Goal: Check status: Check status

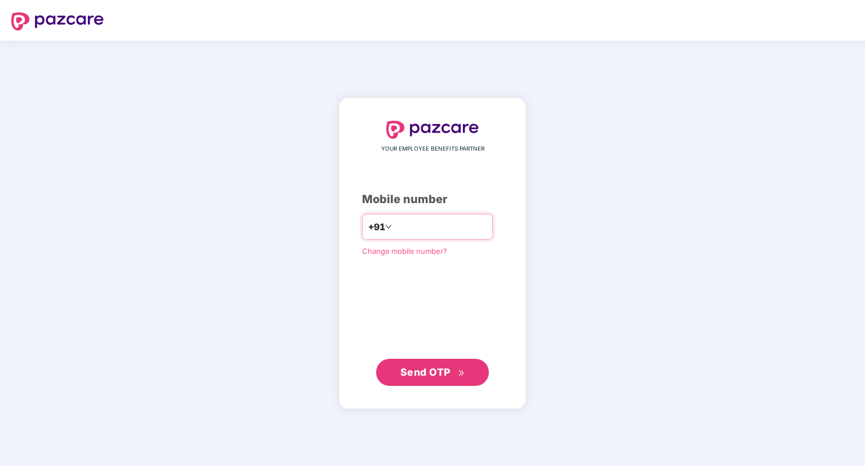
click at [420, 226] on input "number" at bounding box center [440, 227] width 92 height 18
type input "**********"
click at [418, 371] on span "Send OTP" at bounding box center [425, 371] width 50 height 12
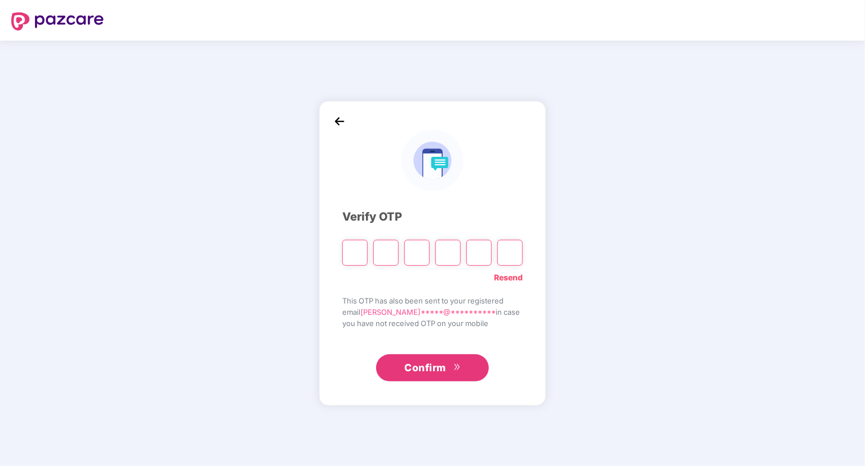
type input "*"
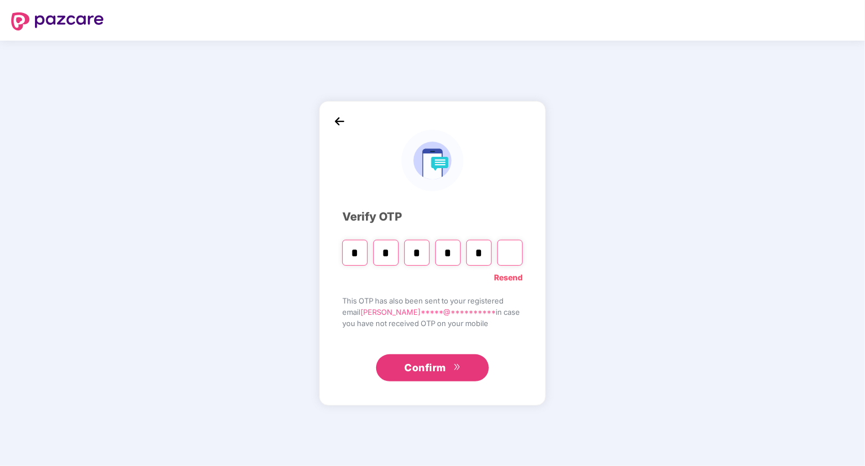
type input "*"
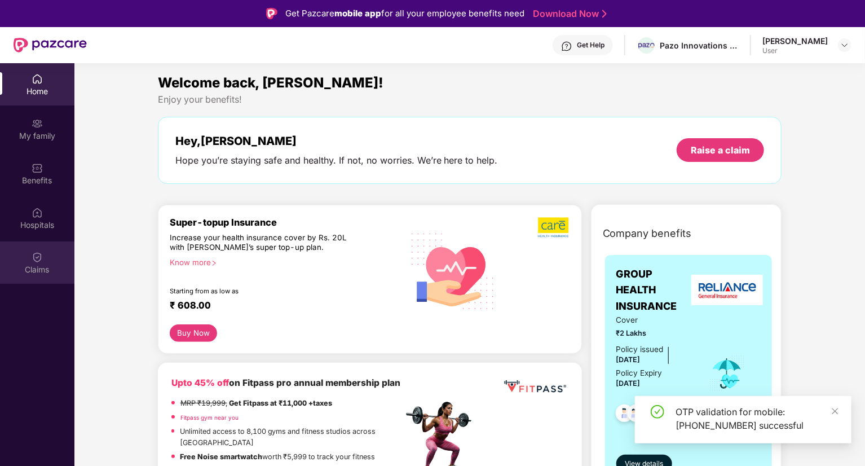
click at [29, 262] on div "Claims" at bounding box center [37, 262] width 74 height 42
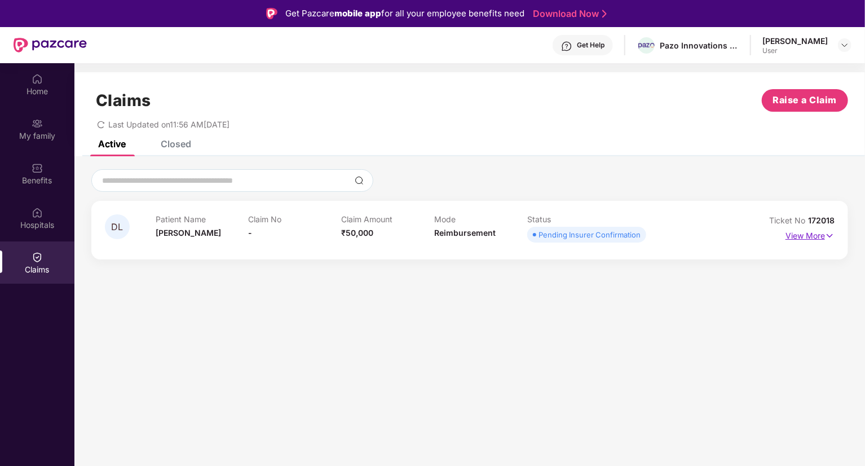
click at [805, 237] on p "View More" at bounding box center [810, 234] width 49 height 15
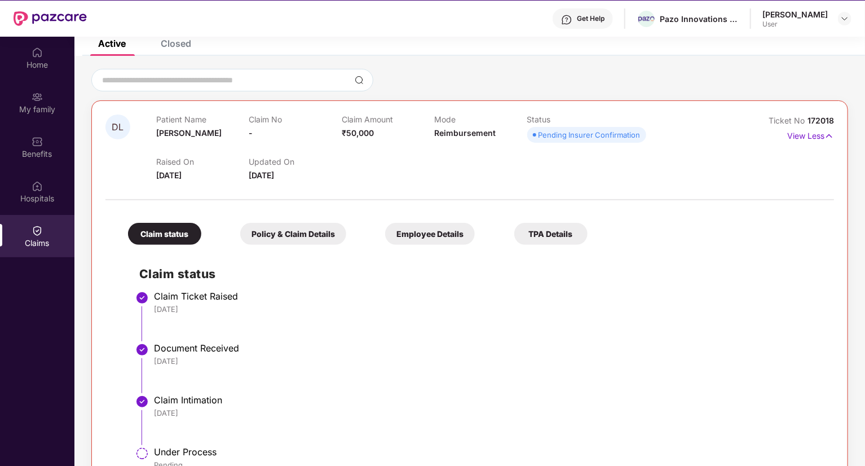
scroll to position [63, 0]
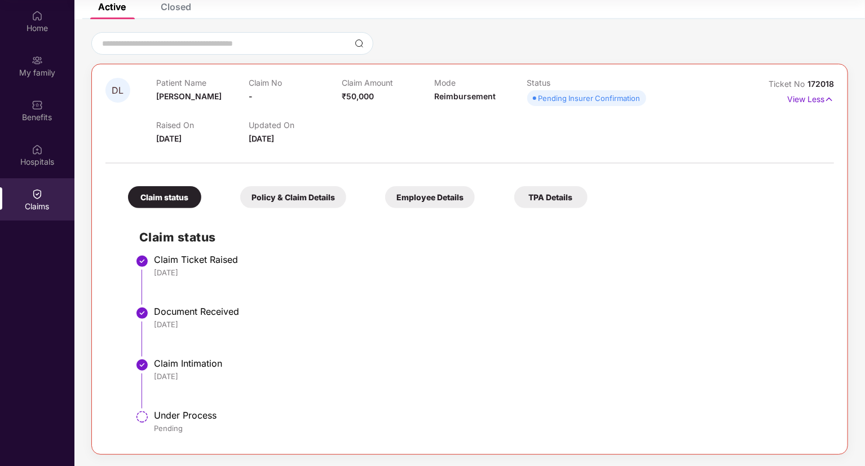
click at [300, 197] on div "Policy & Claim Details" at bounding box center [293, 197] width 106 height 22
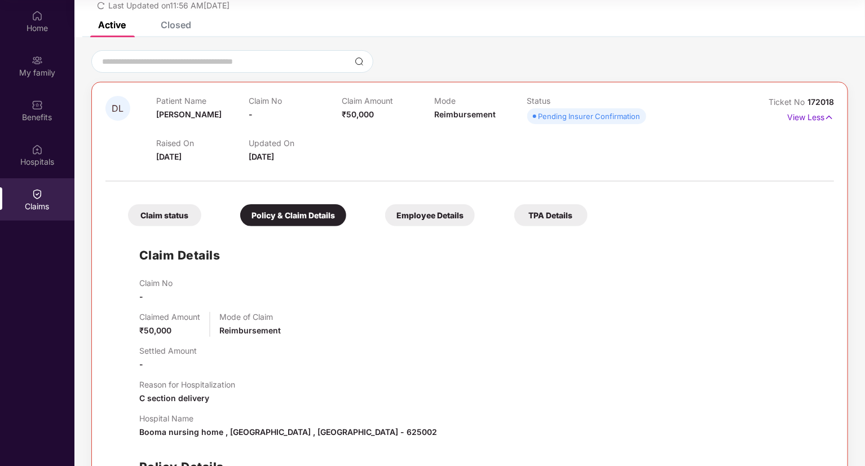
scroll to position [0, 0]
